Goal: Task Accomplishment & Management: Use online tool/utility

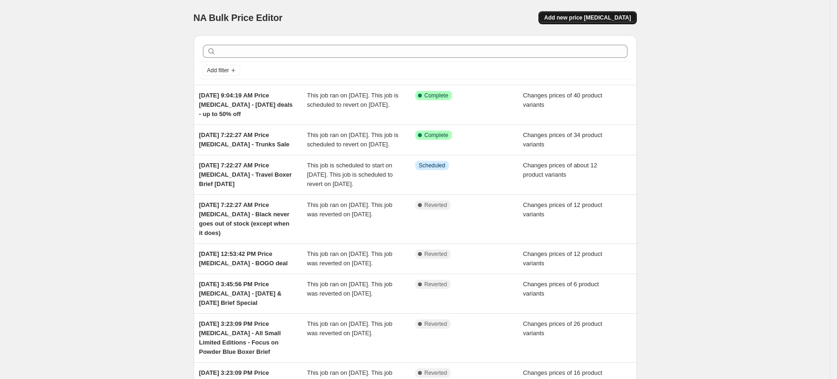
click at [592, 15] on span "Add new price change job" at bounding box center [587, 17] width 87 height 7
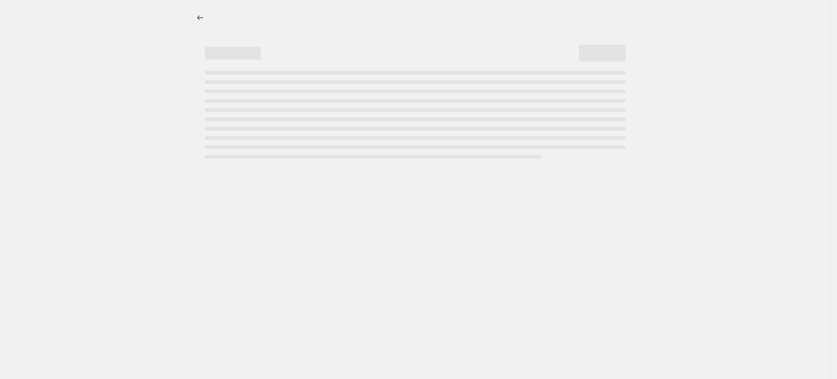
select select "percentage"
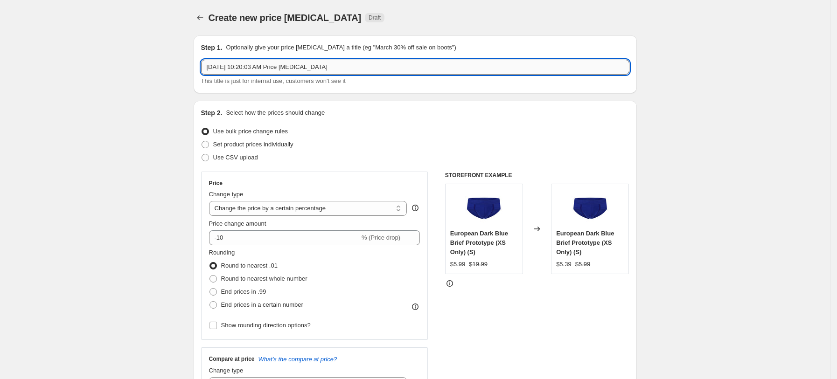
click at [336, 63] on input "Oct 11, 2025, 10:20:03 AM Price change job" at bounding box center [415, 67] width 428 height 15
type input "Oct 11, 2025, 10:20:03 AM Price change job - 1. Trick or treat"
click at [293, 145] on span "Set product prices individually" at bounding box center [253, 144] width 80 height 7
click at [202, 141] on input "Set product prices individually" at bounding box center [202, 141] width 0 height 0
radio input "true"
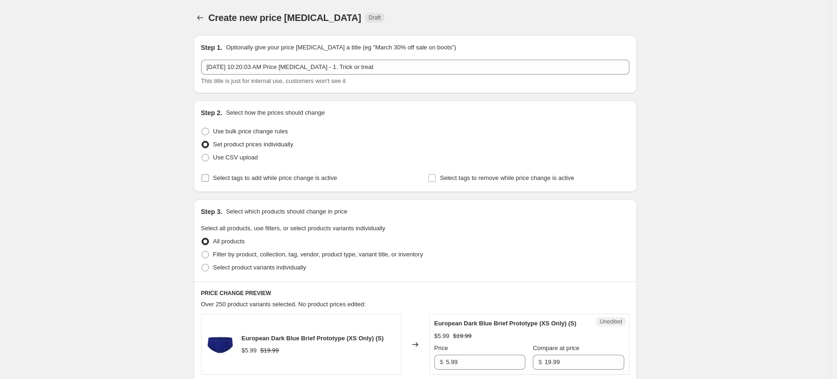
click at [280, 181] on span "Select tags to add while price change is active" at bounding box center [275, 177] width 124 height 7
click at [209, 181] on input "Select tags to add while price change is active" at bounding box center [205, 177] width 7 height 7
checkbox input "true"
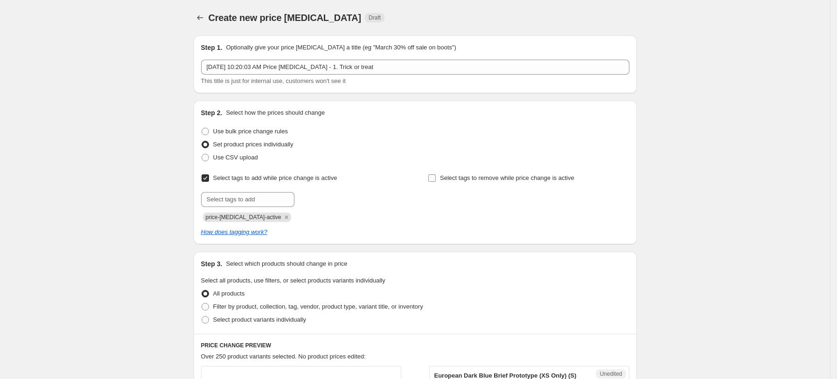
click at [453, 181] on span "Select tags to remove while price change is active" at bounding box center [507, 177] width 134 height 7
click at [436, 182] on input "Select tags to remove while price change is active" at bounding box center [431, 177] width 7 height 7
checkbox input "true"
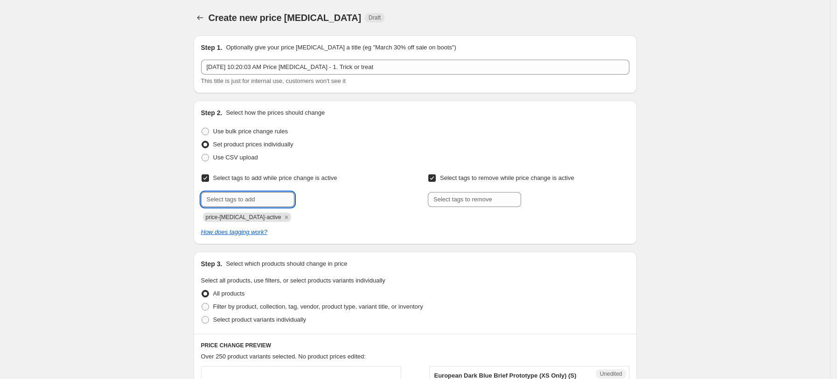
click at [270, 195] on input "text" at bounding box center [247, 199] width 93 height 15
type input "dc"
click at [313, 197] on b "Add" at bounding box center [307, 198] width 11 height 7
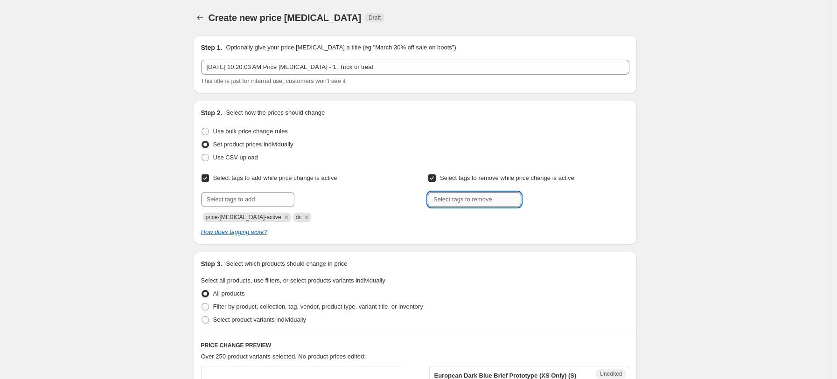
click at [461, 199] on input "text" at bounding box center [474, 199] width 93 height 15
type input "dc"
click at [540, 198] on b "Add" at bounding box center [534, 198] width 11 height 7
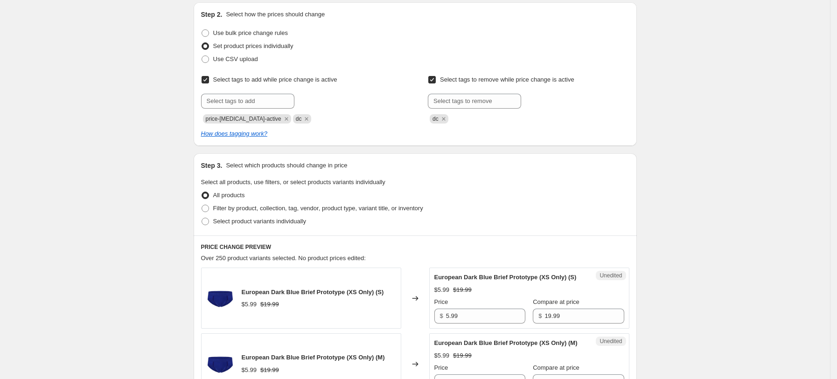
scroll to position [124, 0]
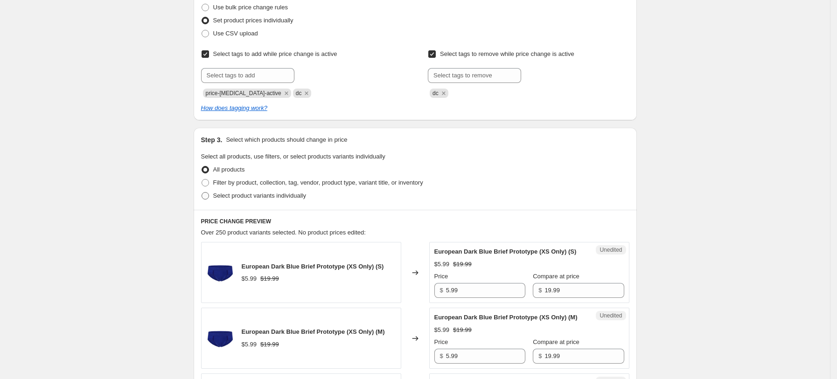
click at [228, 198] on span "Select product variants individually" at bounding box center [259, 195] width 93 height 7
click at [202, 193] on input "Select product variants individually" at bounding box center [202, 192] width 0 height 0
radio input "true"
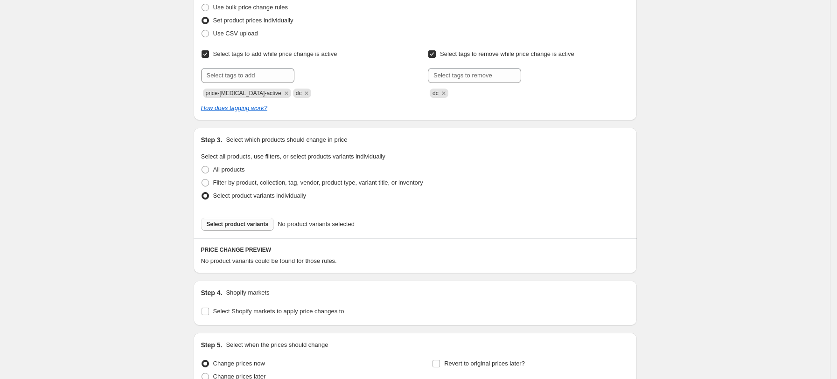
click at [250, 222] on span "Select product variants" at bounding box center [238, 224] width 62 height 7
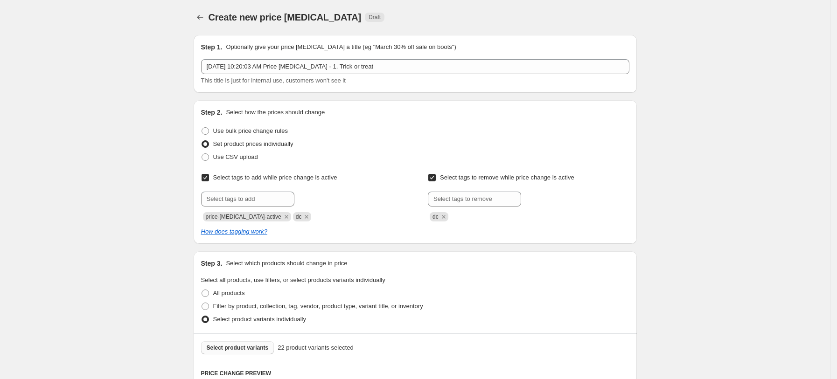
scroll to position [0, 0]
click at [237, 349] on span "Select product variants" at bounding box center [238, 348] width 62 height 7
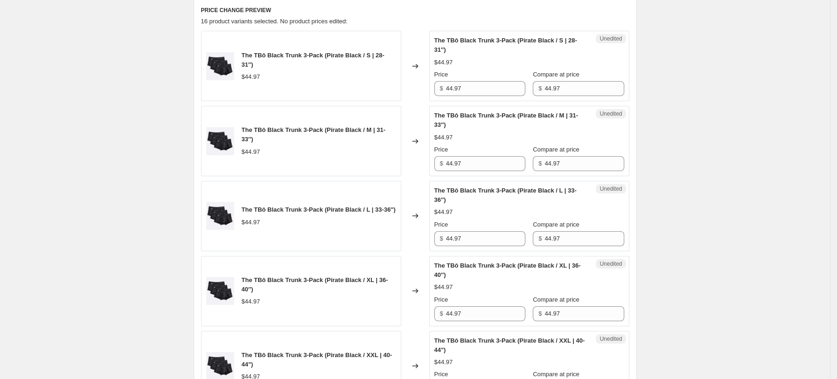
scroll to position [373, 0]
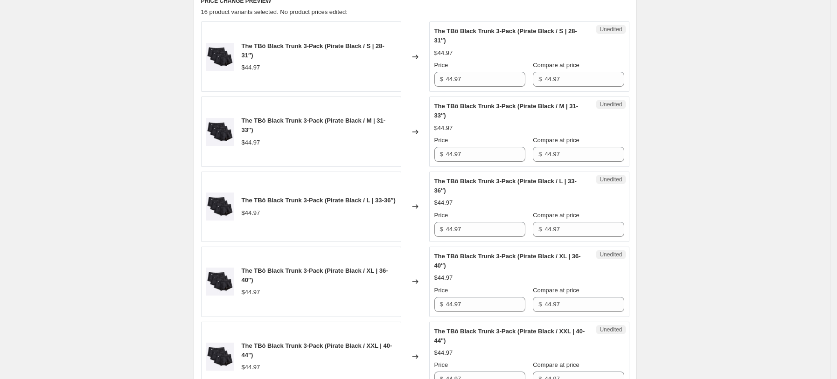
click at [480, 89] on div "Unedited The TBô Black Trunk 3-Pack (Pirate Black / S | 28-31″) $44.97 Price $ …" at bounding box center [529, 56] width 200 height 70
click at [479, 77] on input "44.97" at bounding box center [485, 79] width 79 height 15
click at [480, 82] on input "44.97" at bounding box center [485, 79] width 79 height 15
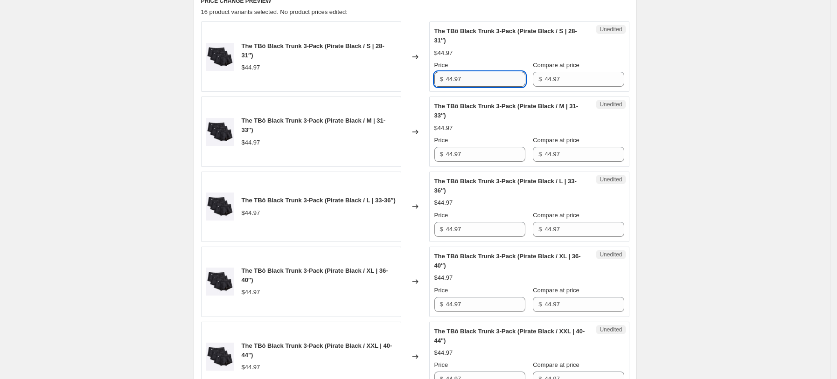
click at [480, 82] on input "44.97" at bounding box center [485, 79] width 79 height 15
type input "29.99"
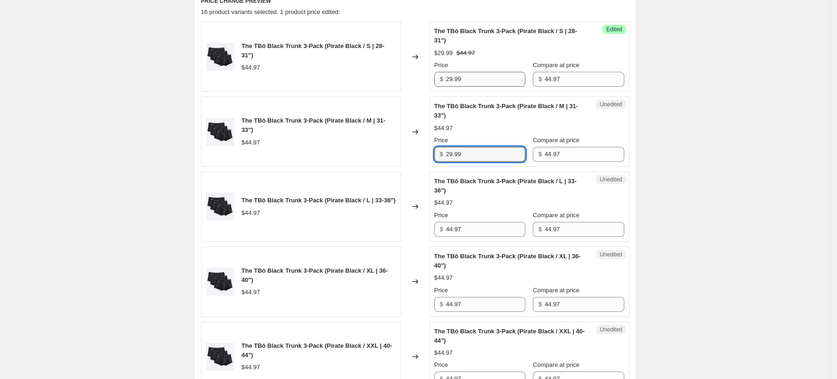
type input "29.99"
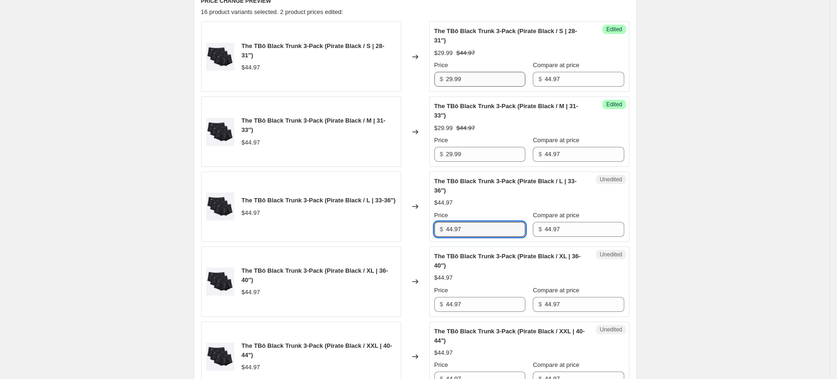
type input "0"
type input "29.99"
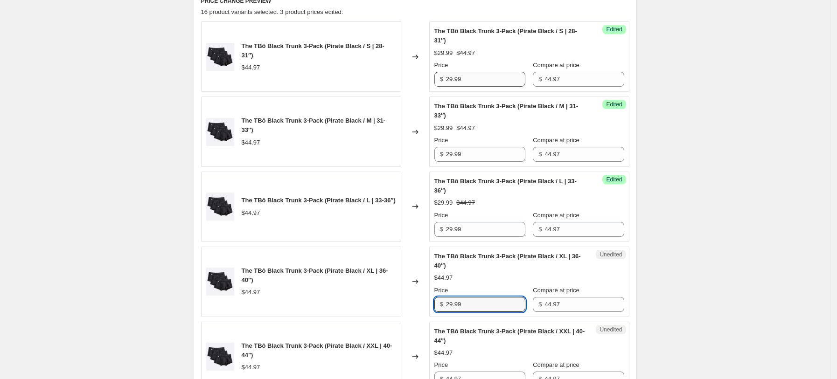
type input "29.99"
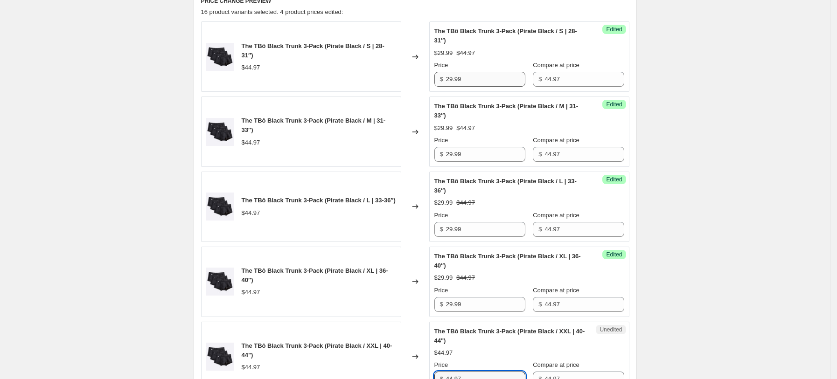
scroll to position [381, 0]
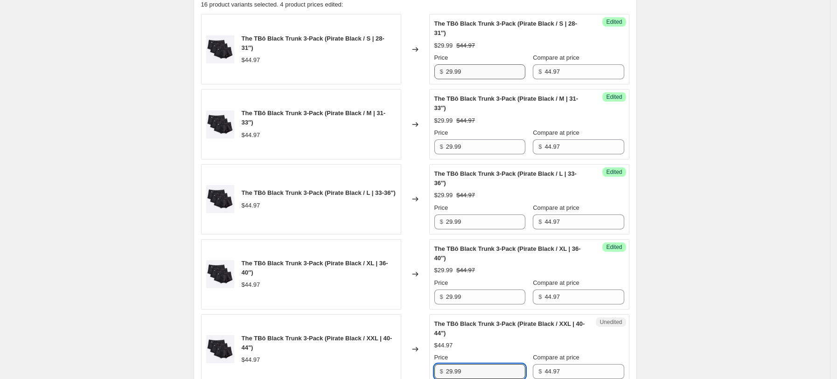
type input "29.99"
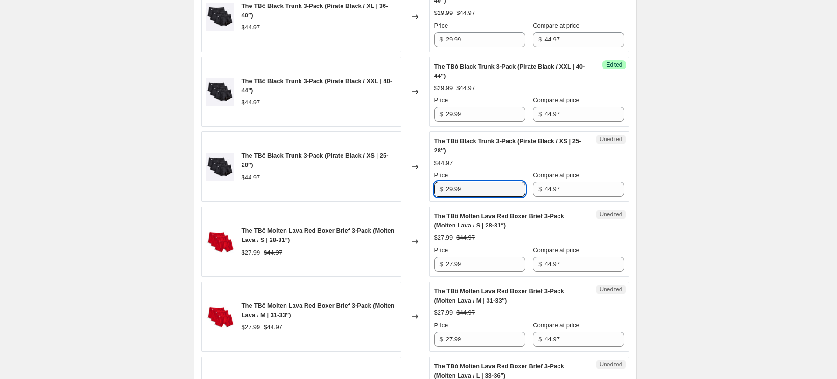
type input "29.99"
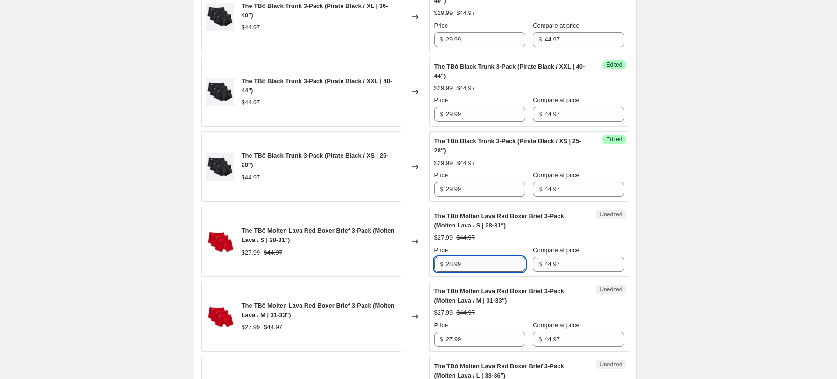
type input "28.99"
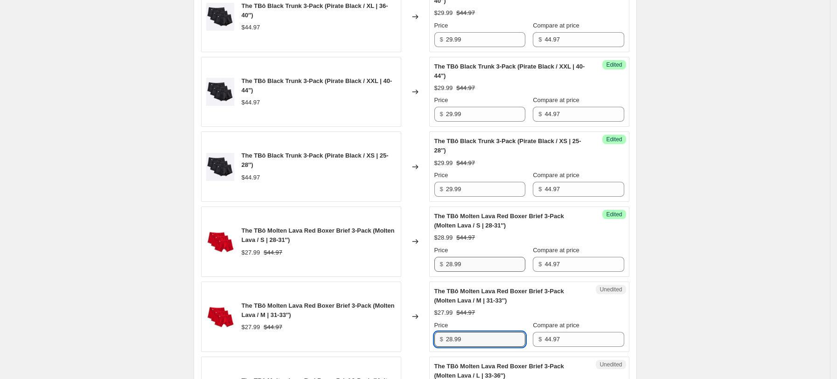
type input "28.99"
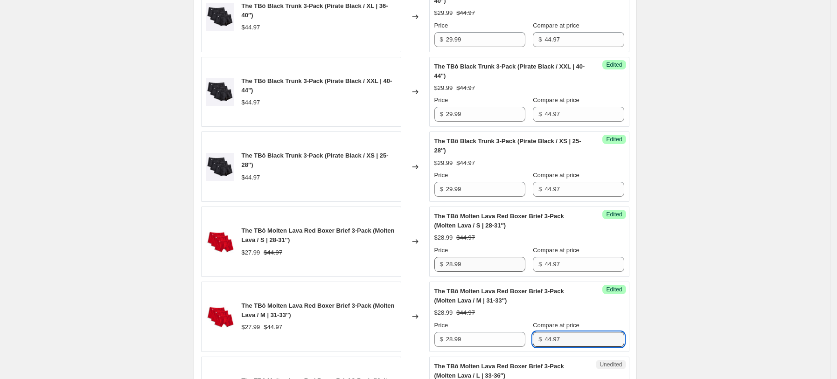
scroll to position [863, 0]
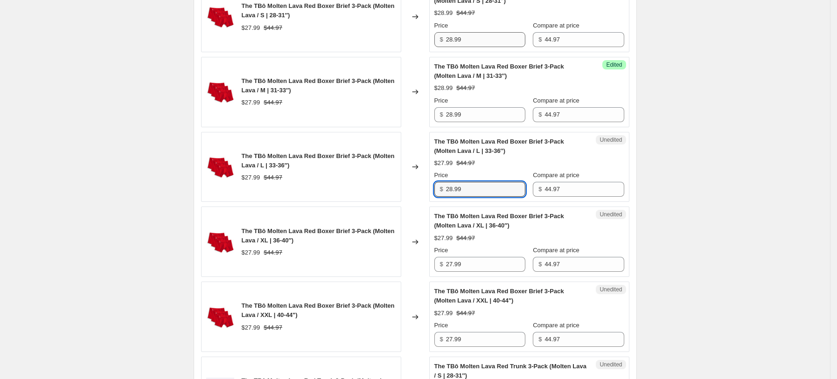
type input "28.99"
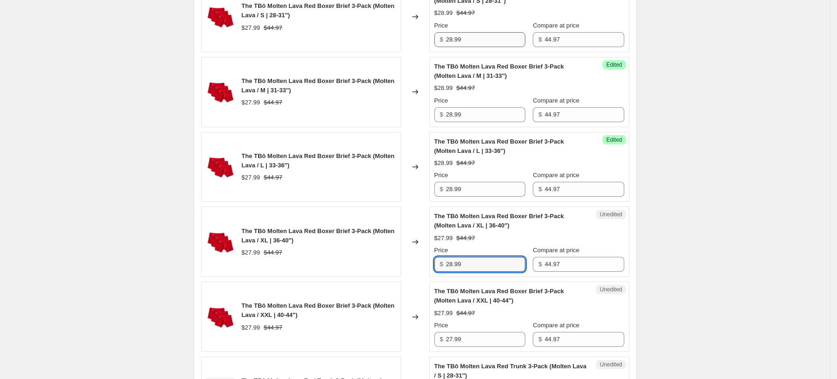
type input "28.99"
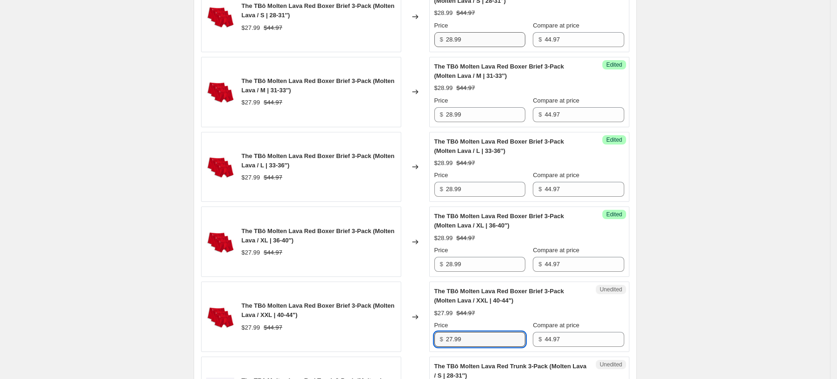
type input "0"
type input "28.99"
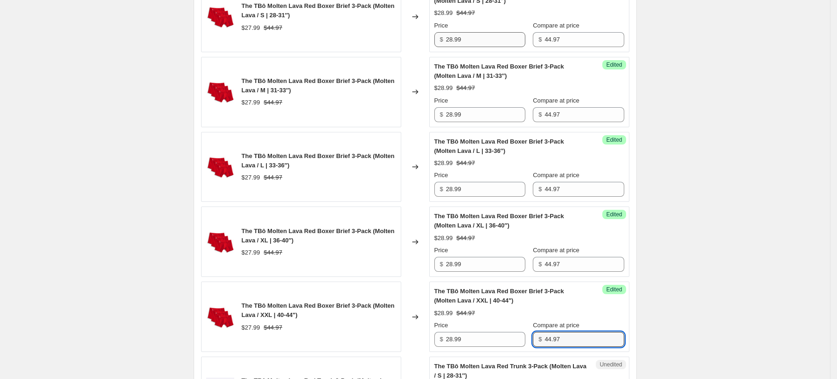
scroll to position [1088, 0]
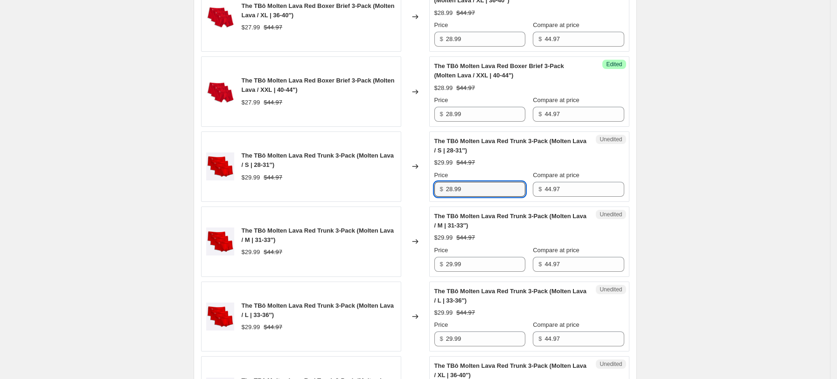
type input "28.99"
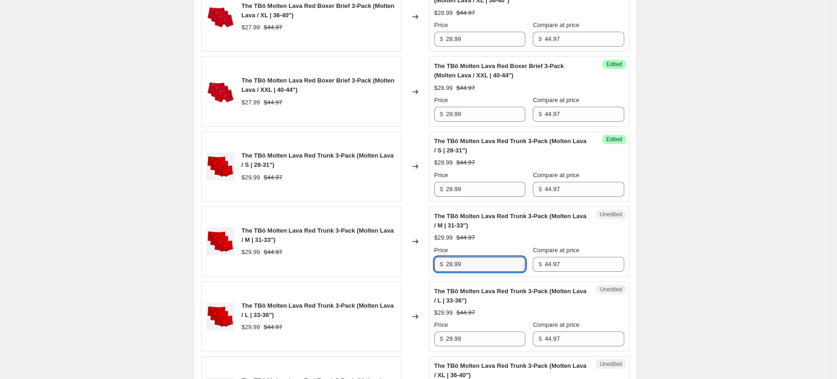
type input "28.99"
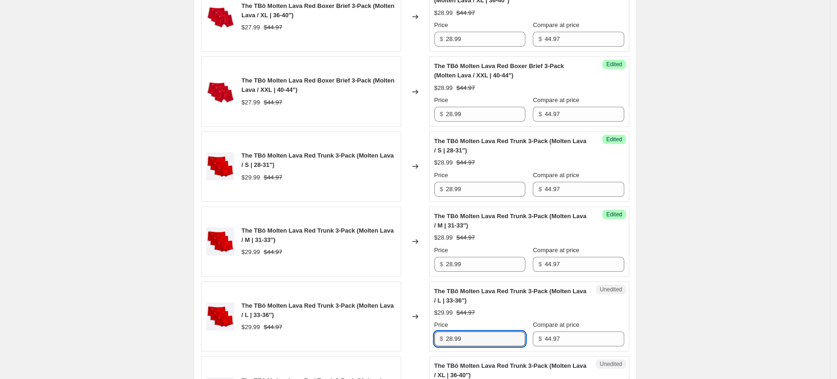
type input "28.99"
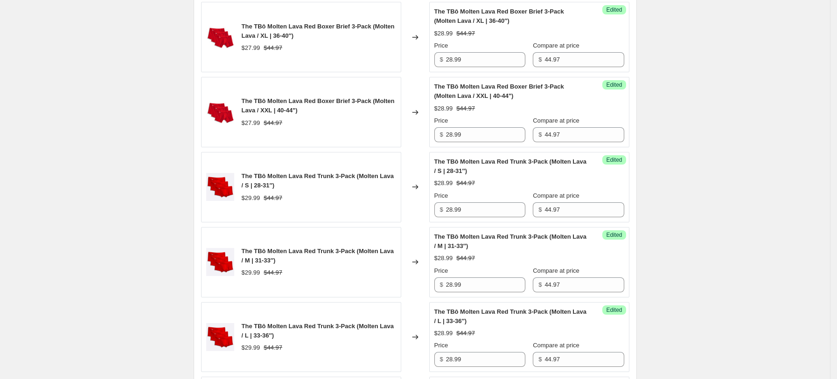
scroll to position [1065, 0]
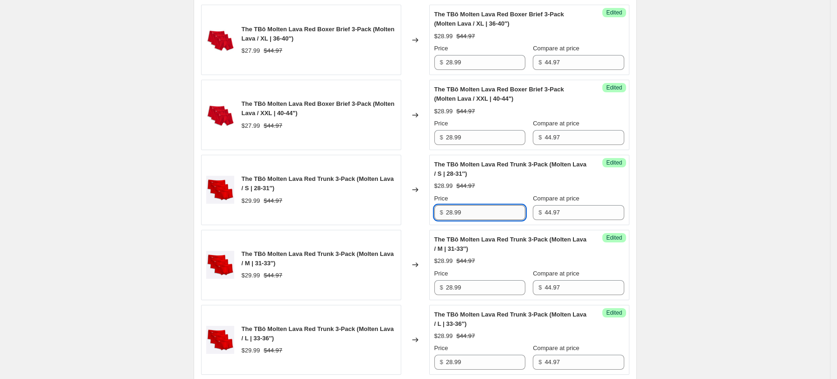
click at [481, 216] on input "28.99" at bounding box center [485, 212] width 79 height 15
type input "29.99"
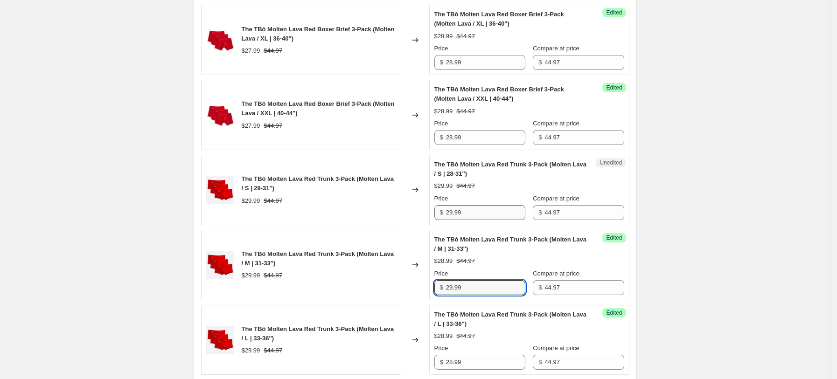
type input "29.99"
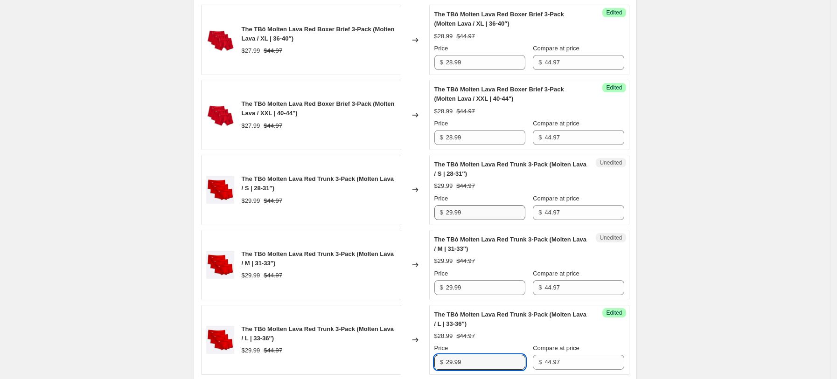
type input "29.99"
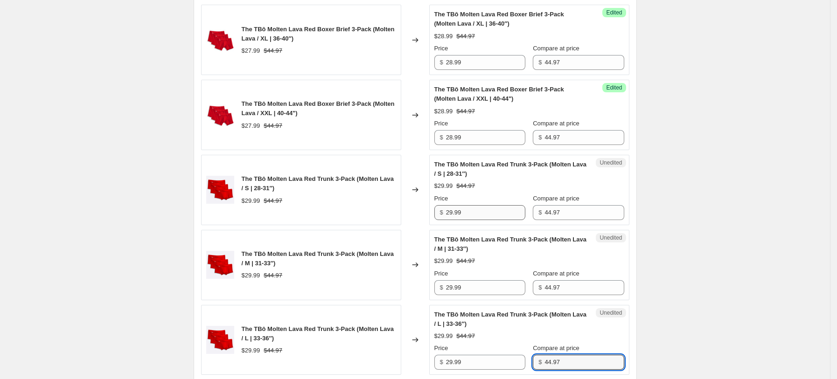
scroll to position [1314, 0]
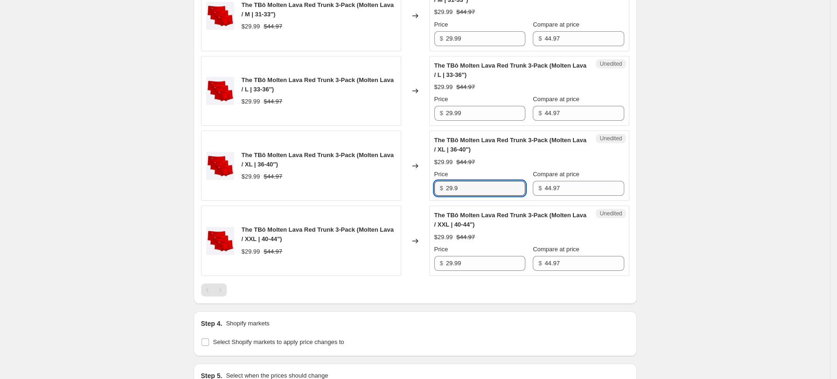
type input "29.99"
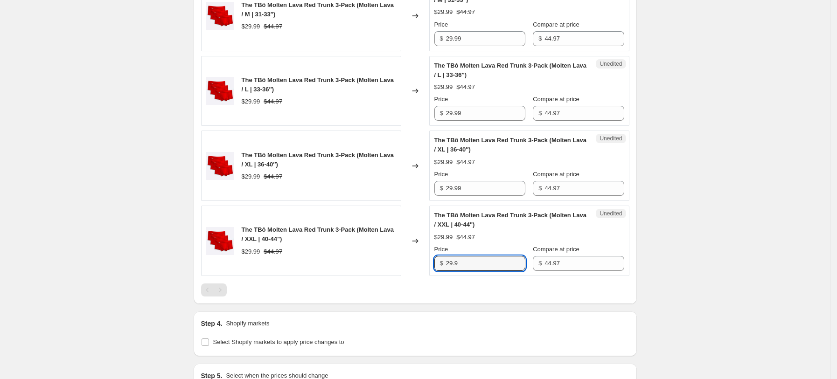
type input "29.99"
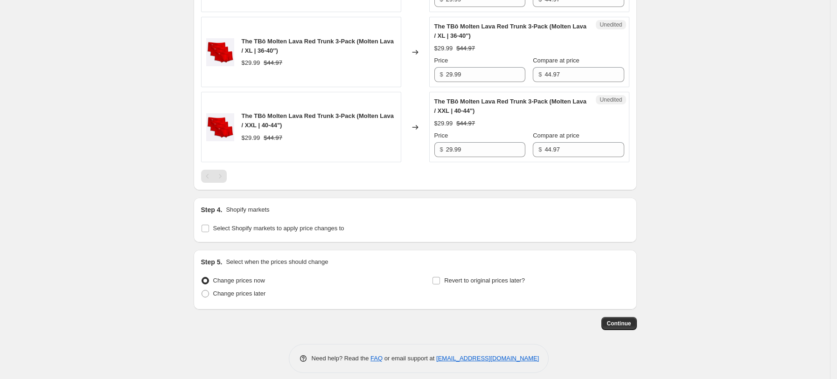
scroll to position [1436, 0]
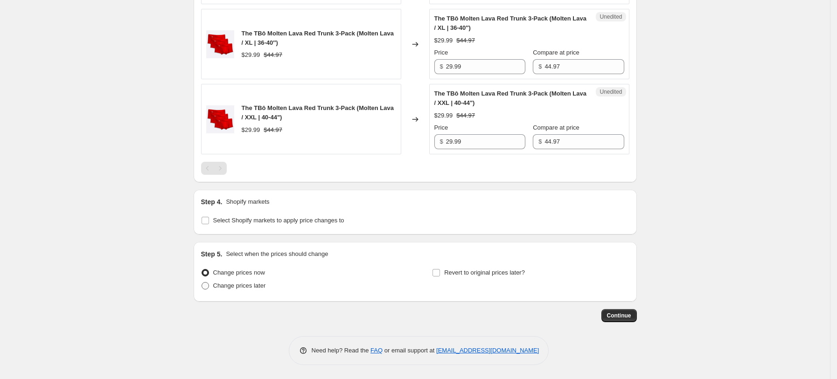
click at [261, 285] on span "Change prices later" at bounding box center [239, 285] width 53 height 7
click at [202, 283] on input "Change prices later" at bounding box center [202, 282] width 0 height 0
radio input "true"
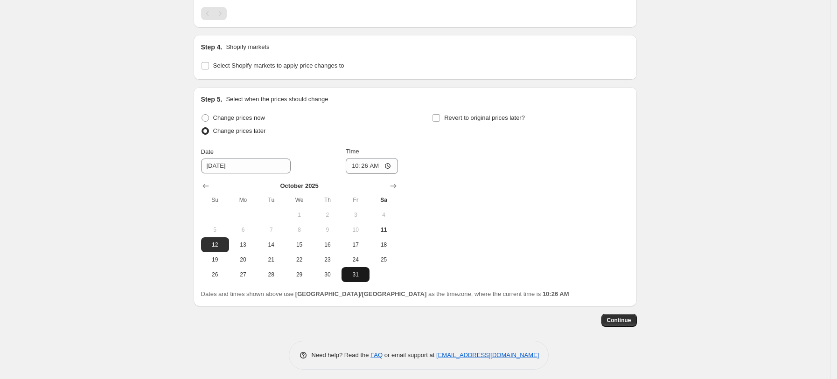
scroll to position [1596, 0]
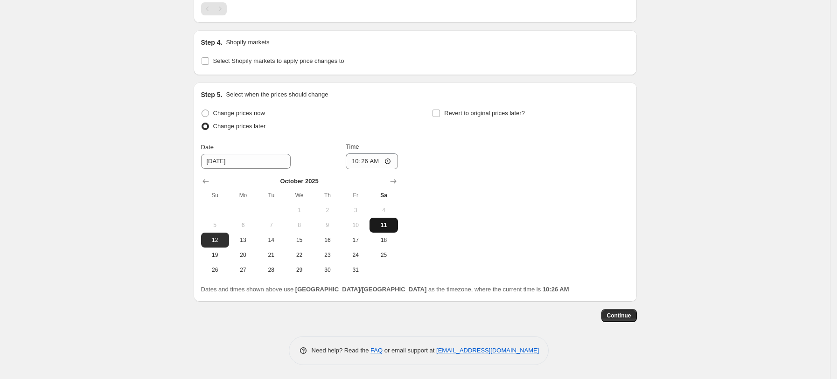
click at [385, 228] on span "11" at bounding box center [383, 225] width 21 height 7
type input "10/11/2025"
click at [359, 161] on input "10:26" at bounding box center [372, 161] width 52 height 16
type input "17:00"
click at [489, 111] on span "Revert to original prices later?" at bounding box center [484, 113] width 81 height 7
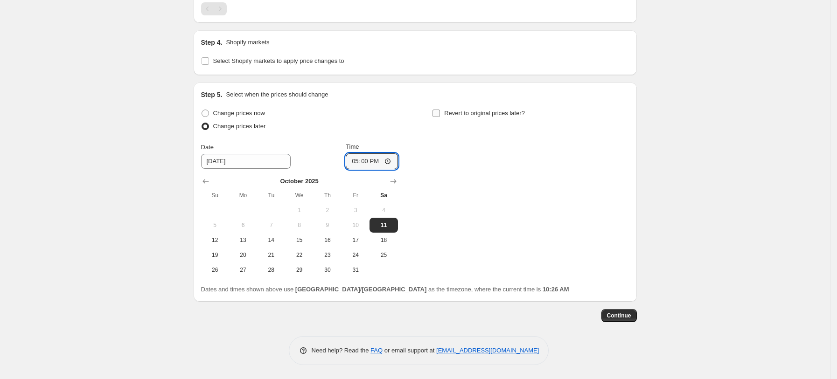
click at [440, 111] on input "Revert to original prices later?" at bounding box center [435, 113] width 7 height 7
checkbox input "true"
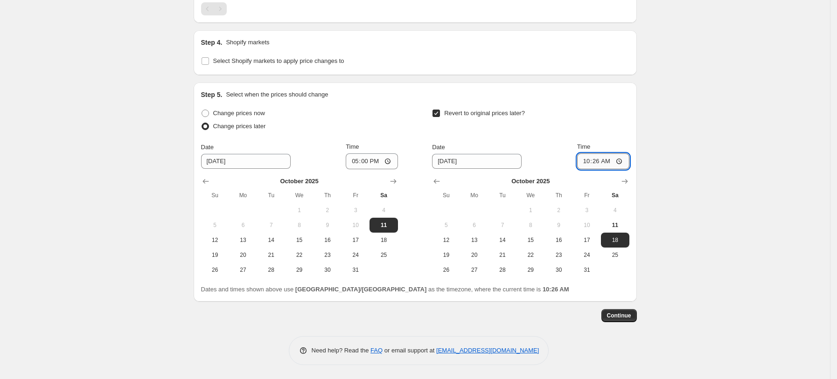
click at [590, 162] on input "10:26" at bounding box center [603, 161] width 52 height 16
type input "16:00"
click at [449, 238] on span "12" at bounding box center [446, 239] width 21 height 7
type input "10/12/2025"
click at [622, 316] on span "Continue" at bounding box center [619, 315] width 24 height 7
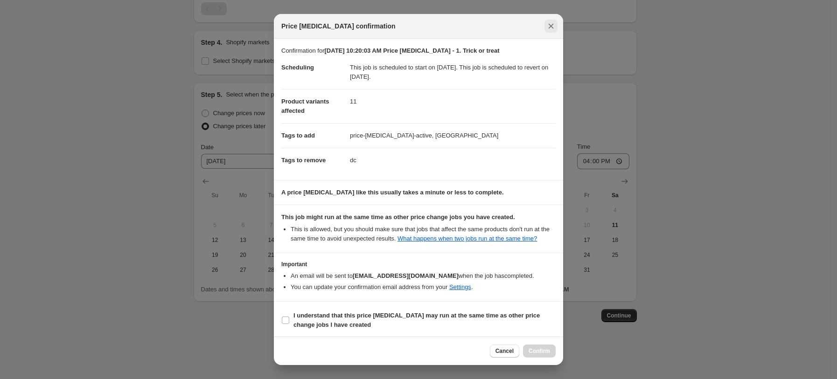
click at [546, 30] on icon "Close" at bounding box center [550, 25] width 9 height 9
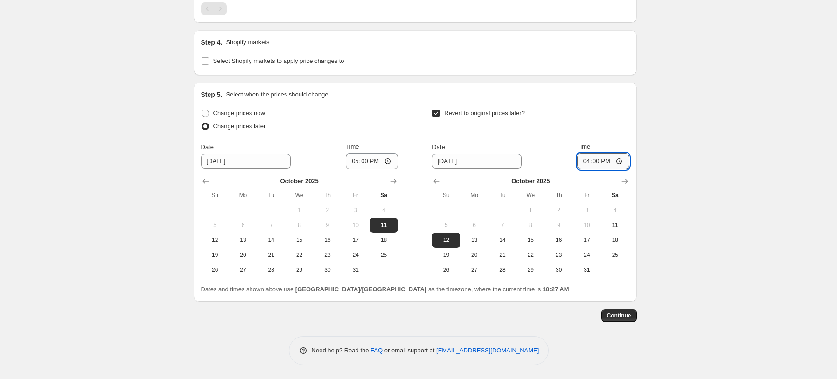
click at [587, 165] on input "16:00" at bounding box center [603, 161] width 52 height 16
type input "17:00"
click at [631, 318] on span "Continue" at bounding box center [619, 315] width 24 height 7
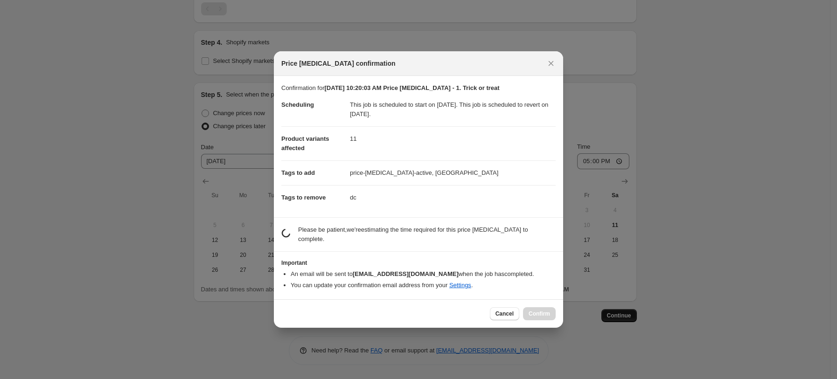
scroll to position [0, 0]
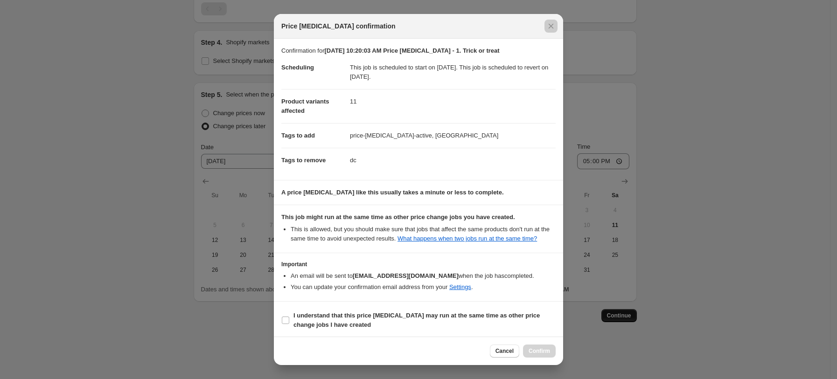
click at [631, 318] on div at bounding box center [418, 189] width 837 height 379
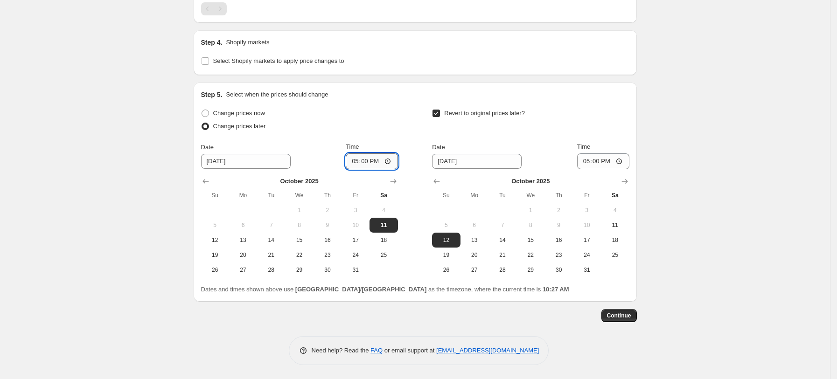
click at [366, 164] on input "17:00" at bounding box center [372, 161] width 52 height 16
type input "17:30"
click at [594, 160] on input "17:00" at bounding box center [603, 161] width 52 height 16
type input "17:30"
click at [624, 321] on button "Continue" at bounding box center [618, 315] width 35 height 13
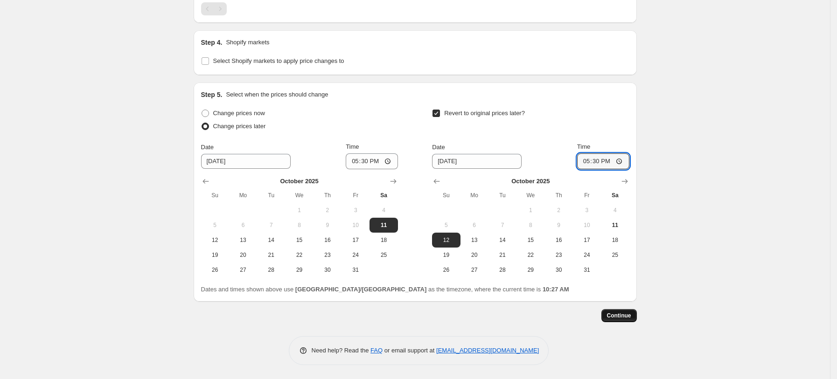
scroll to position [0, 0]
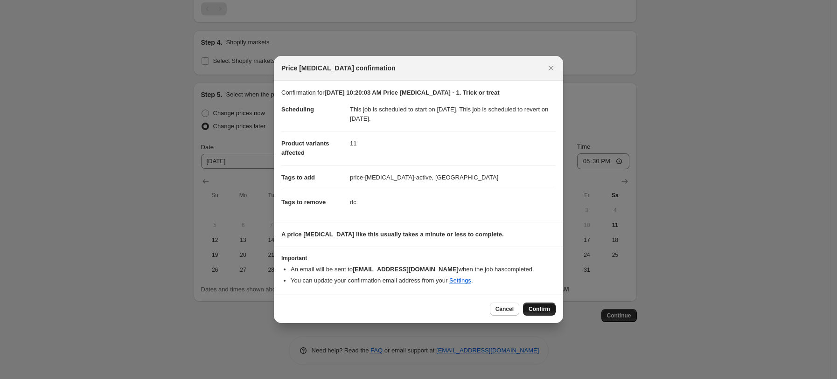
click at [535, 312] on span "Confirm" at bounding box center [538, 309] width 21 height 7
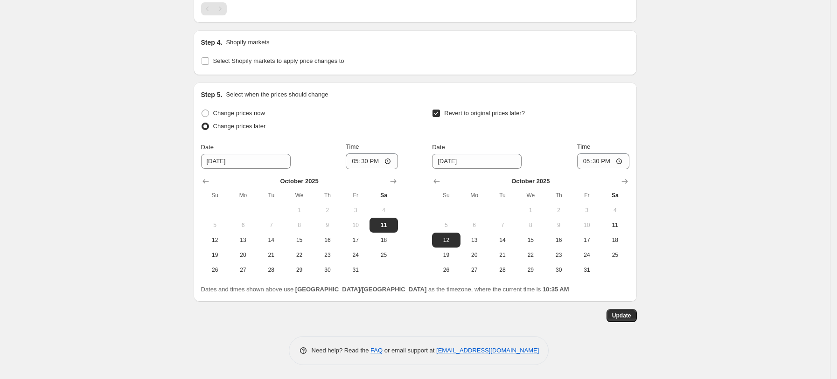
scroll to position [1404, 0]
